Goal: Check status: Check status

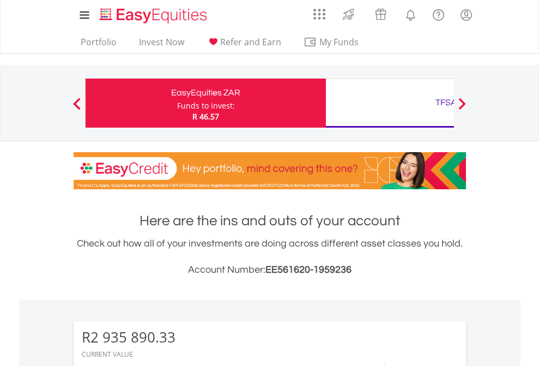
scroll to position [105, 171]
click at [177, 103] on div "Funds to invest:" at bounding box center [206, 105] width 58 height 11
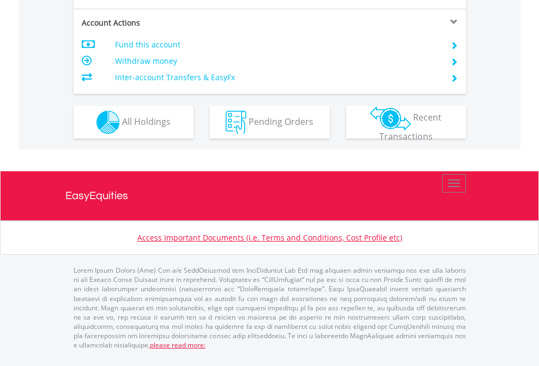
scroll to position [1023, 0]
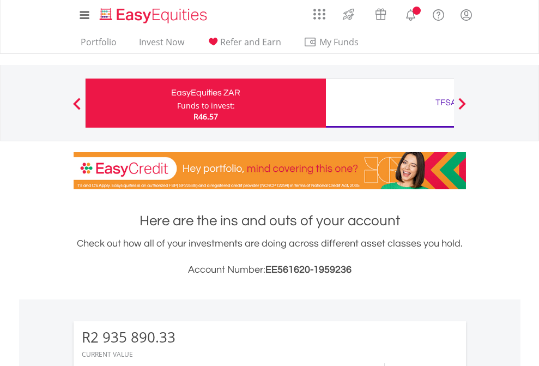
scroll to position [105, 171]
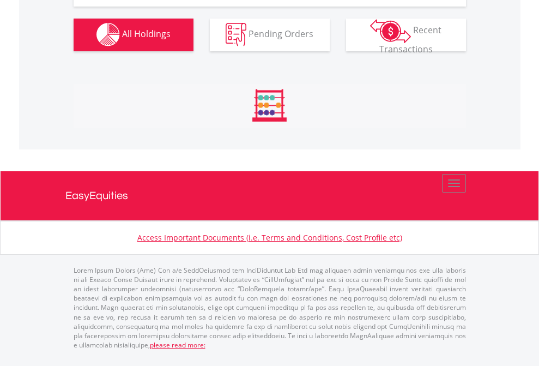
scroll to position [1255, 0]
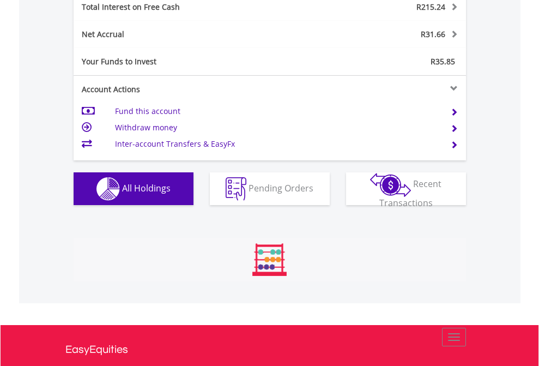
scroll to position [105, 171]
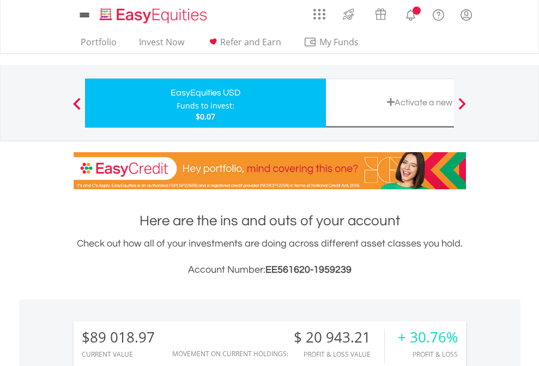
scroll to position [105, 171]
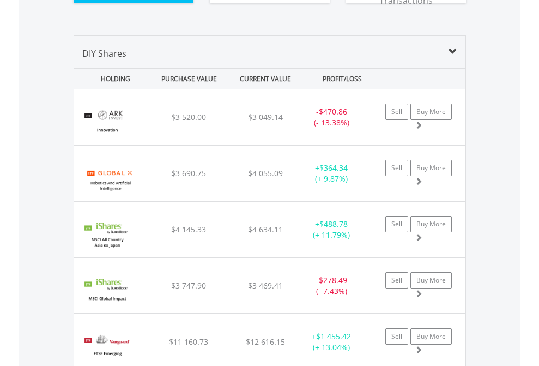
scroll to position [1212, 0]
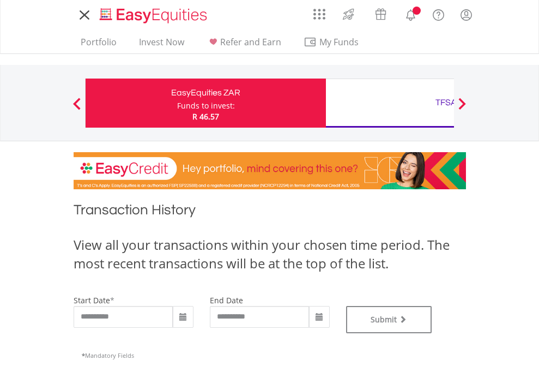
type input "**********"
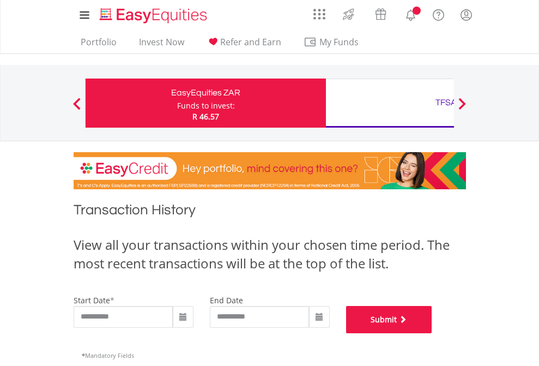
click at [432, 333] on button "Submit" at bounding box center [389, 319] width 86 height 27
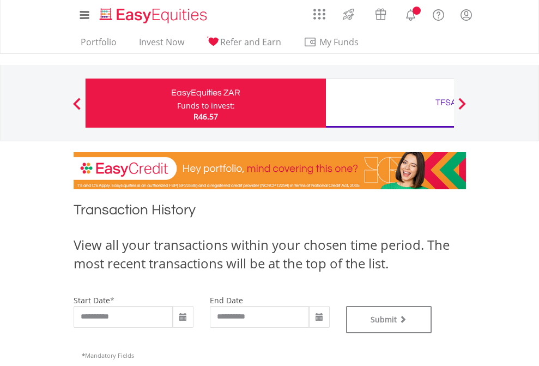
click at [390, 103] on div "TFSA" at bounding box center [445, 102] width 227 height 15
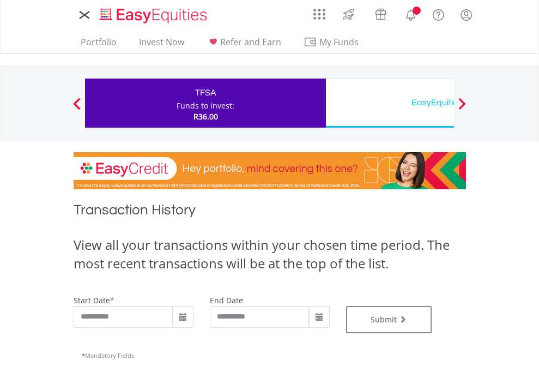
type input "**********"
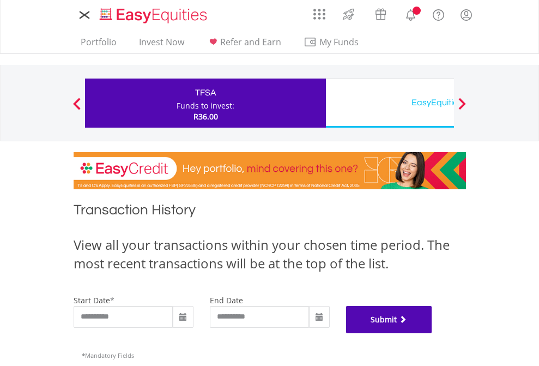
click at [432, 333] on button "Submit" at bounding box center [389, 319] width 86 height 27
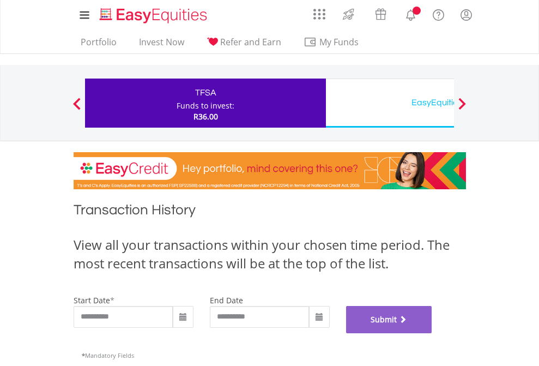
scroll to position [442, 0]
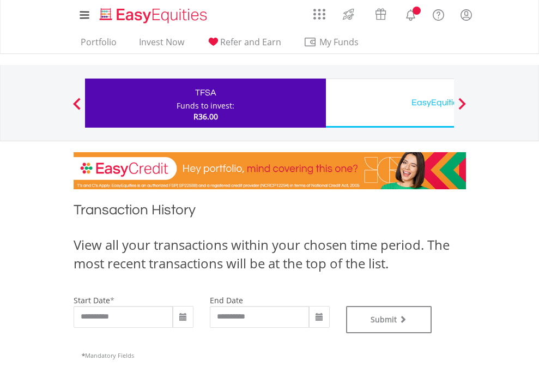
click at [390, 103] on div "EasyEquities USD" at bounding box center [445, 102] width 227 height 15
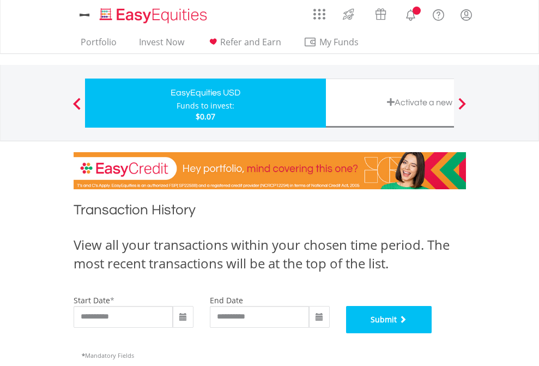
click at [432, 333] on button "Submit" at bounding box center [389, 319] width 86 height 27
